Goal: Communication & Community: Answer question/provide support

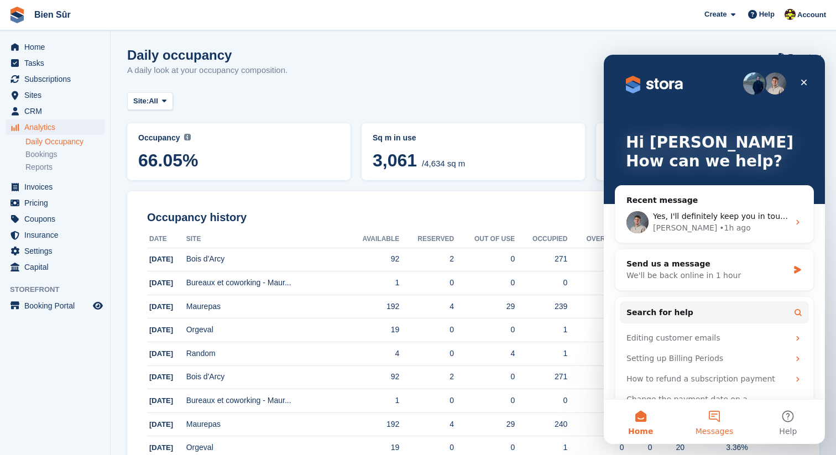
click at [721, 415] on button "Messages" at bounding box center [715, 422] width 74 height 44
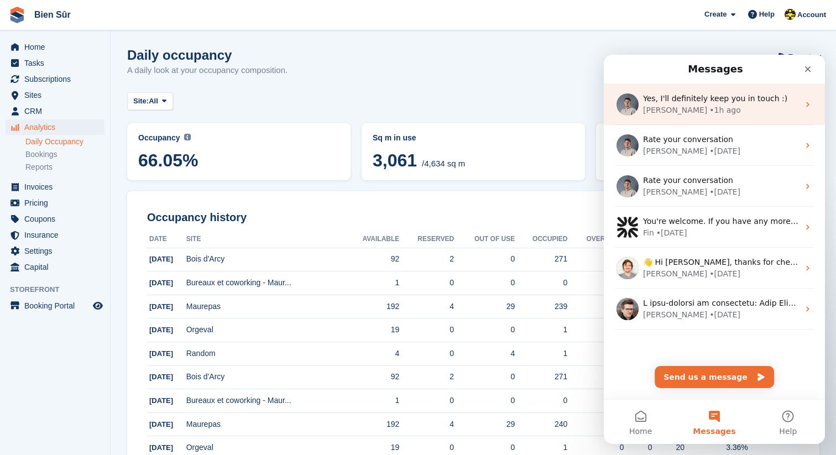
click at [702, 108] on div "[PERSON_NAME] • 1h ago" at bounding box center [721, 111] width 156 height 12
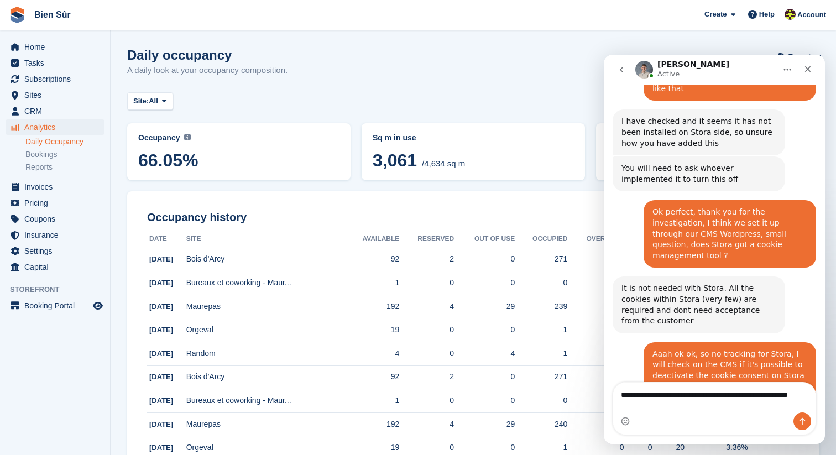
scroll to position [2741, 0]
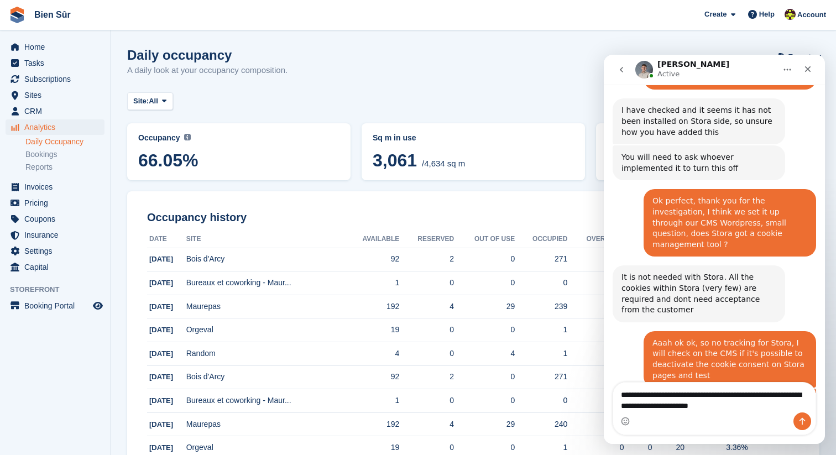
type textarea "**********"
click at [804, 423] on icon "Send a message…" at bounding box center [802, 421] width 9 height 9
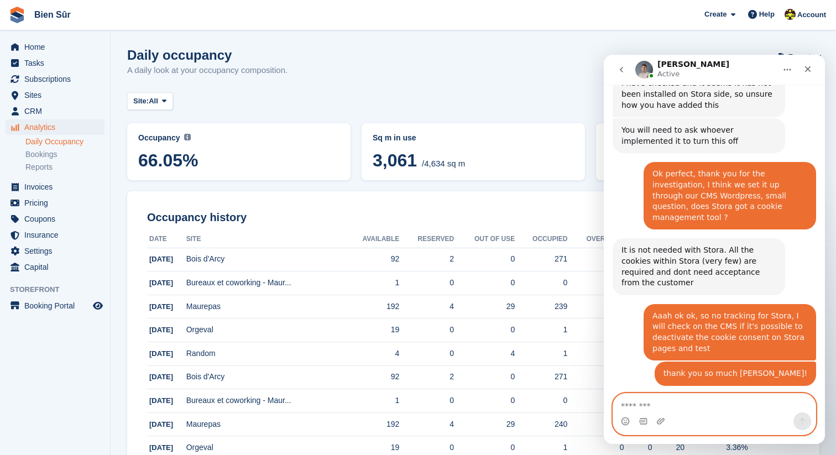
scroll to position [2773, 0]
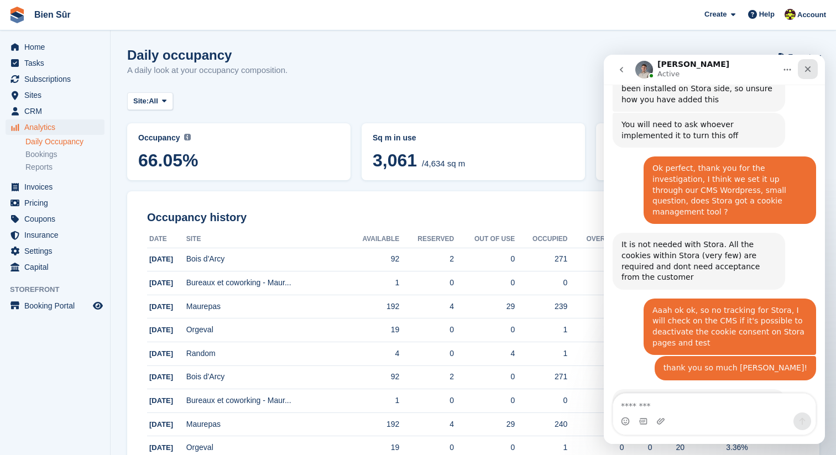
click at [814, 72] on div "Close" at bounding box center [808, 69] width 20 height 20
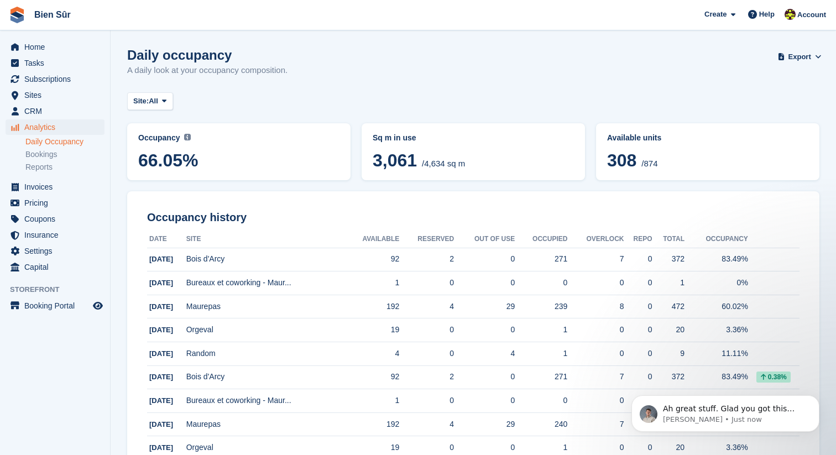
scroll to position [2834, 0]
click at [753, 403] on div "Ah great stuff. Glad you got this fixed :) Is there anything else I can help wi…" at bounding box center [725, 414] width 171 height 22
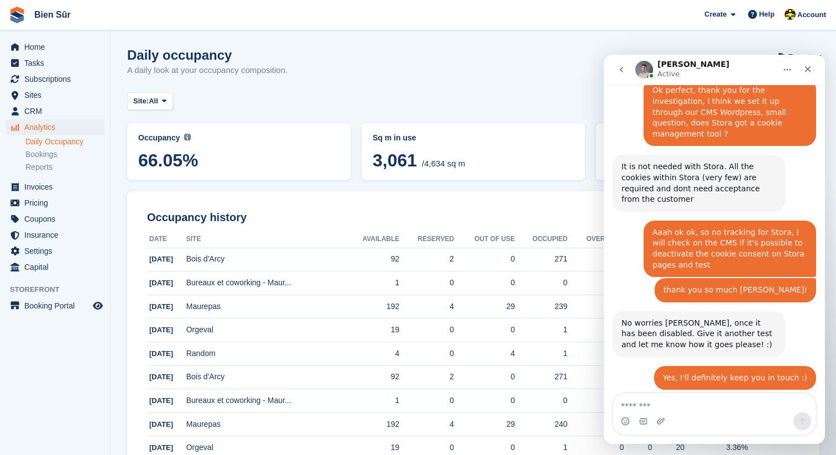
scroll to position [2852, 0]
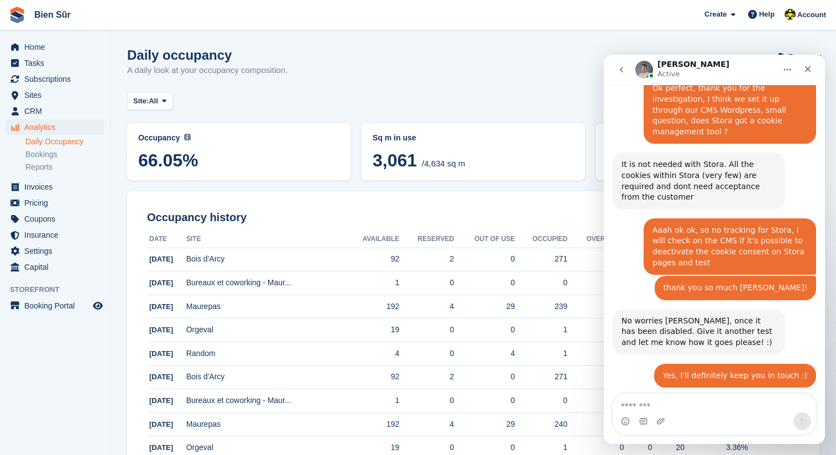
click at [709, 401] on textarea "Message…" at bounding box center [714, 403] width 202 height 19
click at [652, 405] on textarea "Message…" at bounding box center [714, 403] width 202 height 19
type textarea "**********"
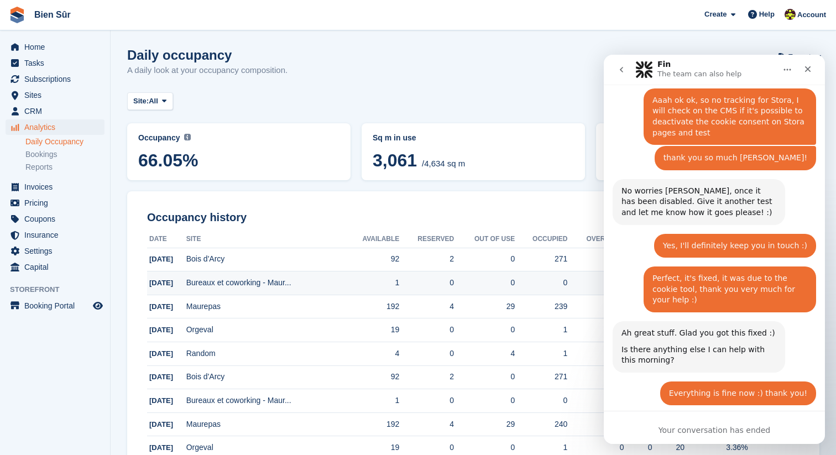
scroll to position [2984, 0]
